Goal: Information Seeking & Learning: Compare options

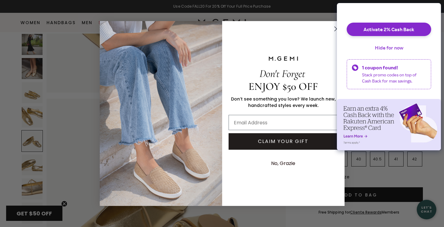
click at [380, 51] on button "Hide for now" at bounding box center [389, 47] width 38 height 13
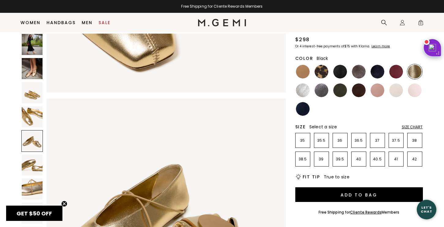
click at [337, 72] on img at bounding box center [340, 72] width 14 height 14
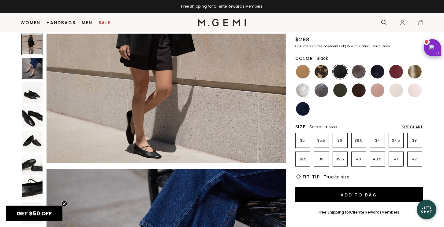
scroll to position [116, 0]
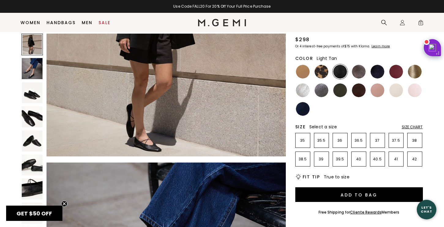
click at [304, 67] on img at bounding box center [303, 72] width 14 height 14
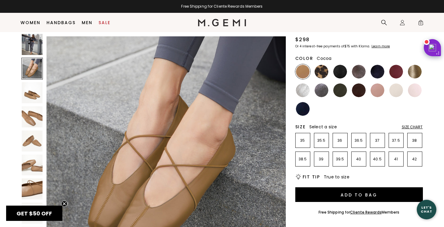
click at [357, 72] on img at bounding box center [359, 72] width 14 height 14
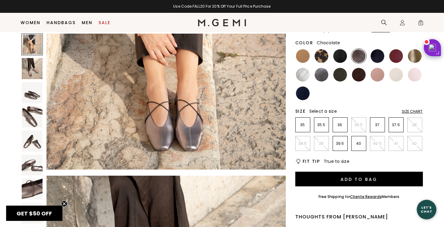
click at [358, 76] on img at bounding box center [359, 75] width 14 height 14
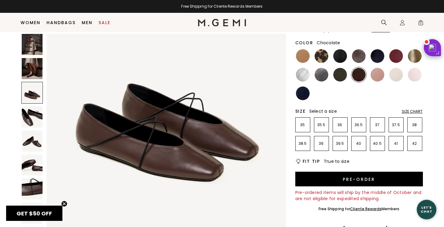
click at [32, 67] on img at bounding box center [32, 68] width 21 height 21
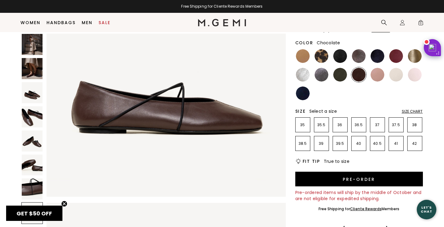
scroll to position [1799, 0]
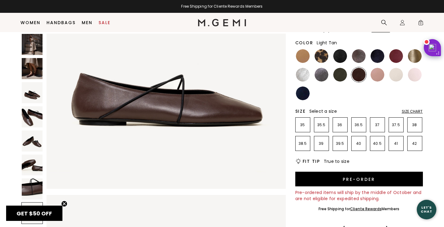
click at [300, 56] on img at bounding box center [303, 56] width 14 height 14
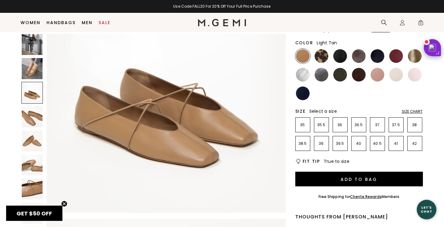
scroll to position [569, 0]
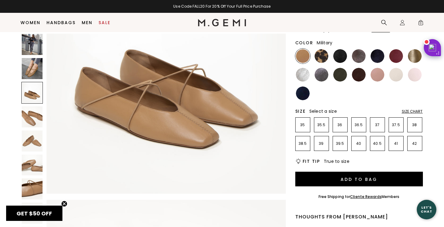
click at [339, 78] on img at bounding box center [340, 75] width 14 height 14
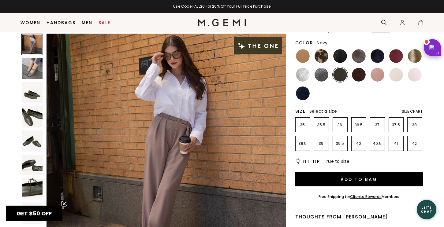
click at [306, 94] on img at bounding box center [303, 94] width 14 height 14
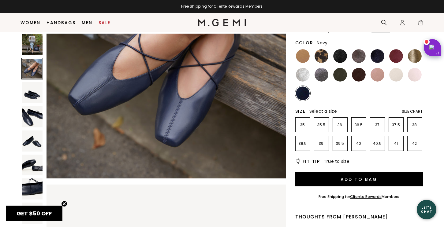
scroll to position [342, 0]
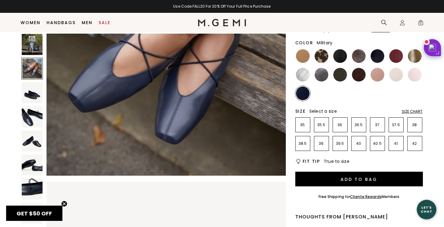
click at [341, 75] on img at bounding box center [340, 75] width 14 height 14
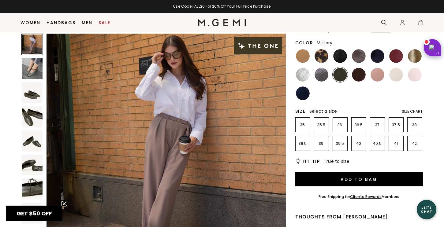
click at [251, 46] on img at bounding box center [258, 45] width 48 height 17
click at [239, 45] on img at bounding box center [258, 45] width 48 height 17
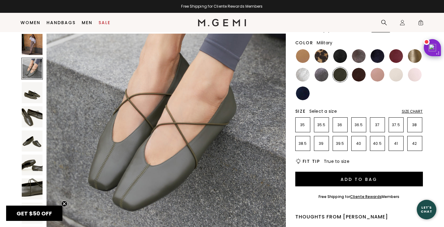
scroll to position [294, 0]
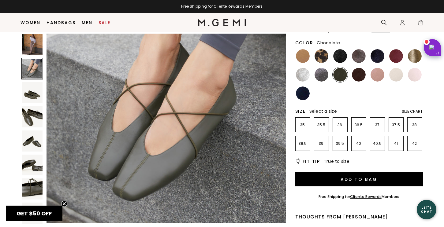
click at [357, 75] on img at bounding box center [359, 75] width 14 height 14
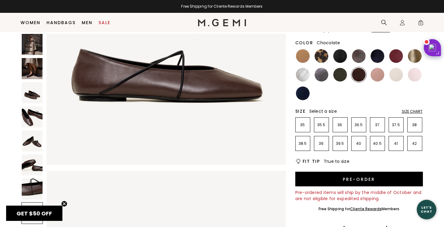
scroll to position [1824, 0]
